Goal: Find specific page/section: Find specific page/section

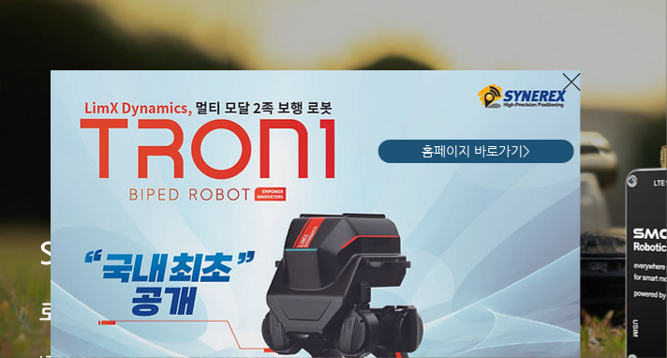
click at [573, 82] on icon "사이트로 돌아가기" at bounding box center [572, 81] width 18 height 23
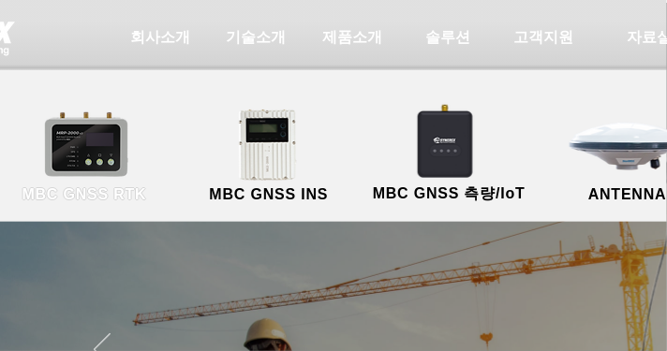
click at [104, 200] on span "MBC GNSS RTK" at bounding box center [84, 194] width 125 height 17
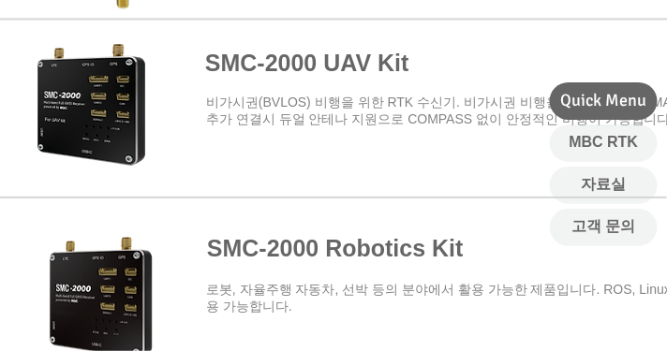
scroll to position [916, 0]
click at [331, 65] on span at bounding box center [458, 104] width 917 height 164
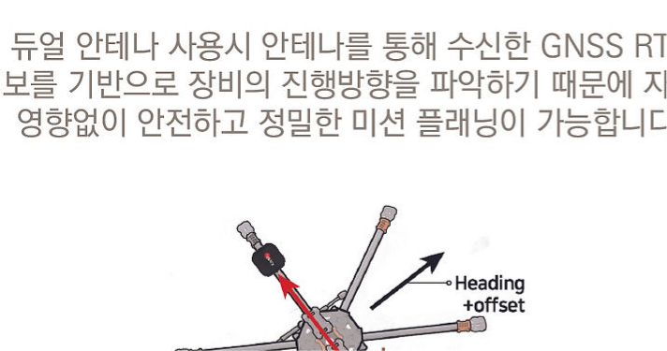
scroll to position [10684, 121]
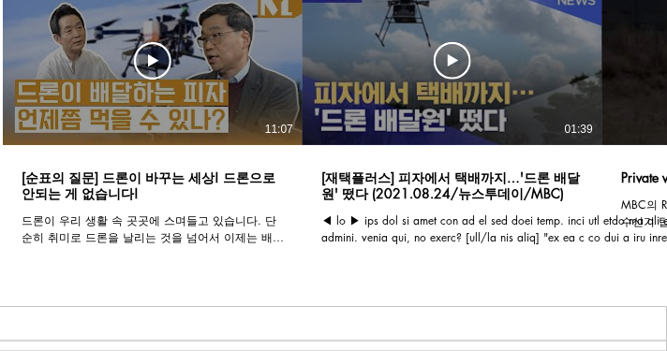
scroll to position [1617, 0]
